Goal: Find specific page/section: Find specific page/section

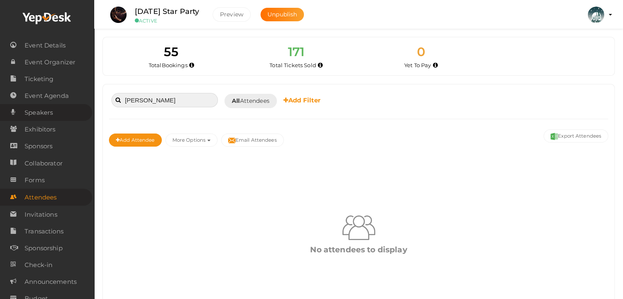
drag, startPoint x: 157, startPoint y: 102, endPoint x: 62, endPoint y: 114, distance: 95.0
click at [63, 114] on body "Discover Events How it works Powerful Registration / Ticketing Start selling yo…" at bounding box center [311, 149] width 623 height 299
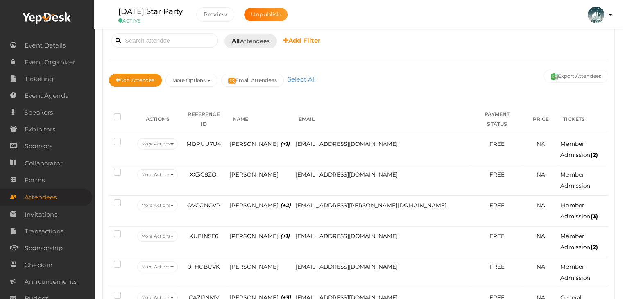
scroll to position [41, 0]
